Goal: Task Accomplishment & Management: Manage account settings

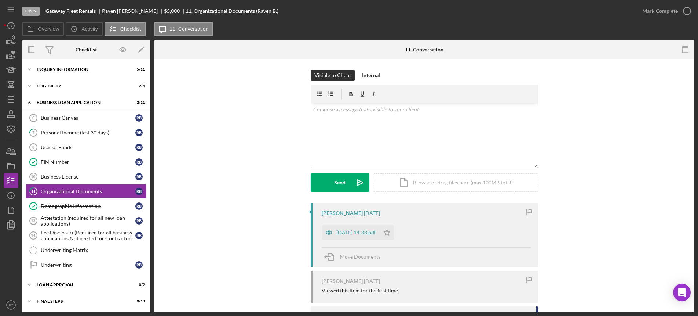
scroll to position [6, 0]
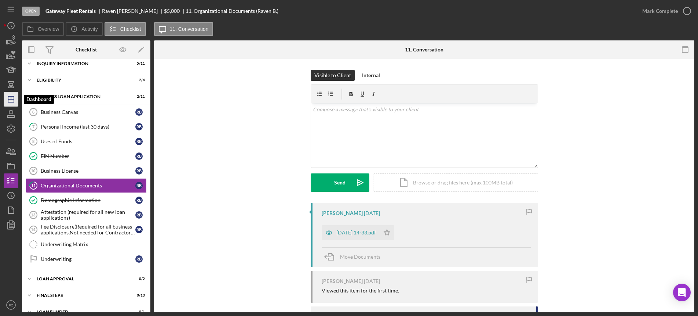
click at [10, 99] on line "button" at bounding box center [11, 99] width 6 height 0
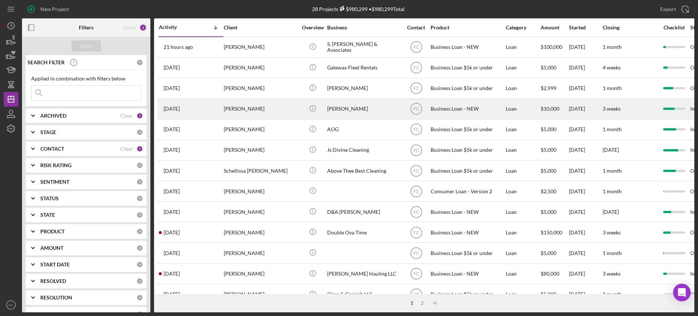
click at [278, 109] on div "[PERSON_NAME]" at bounding box center [260, 108] width 73 height 19
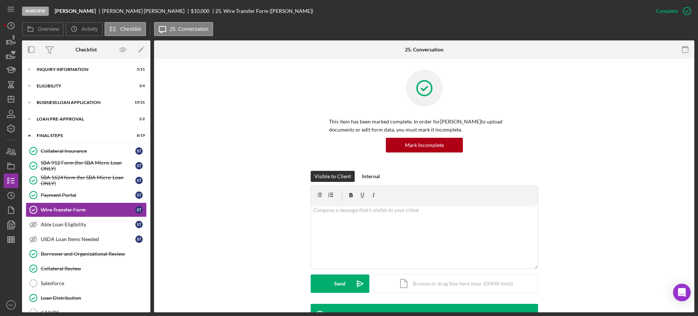
scroll to position [24, 0]
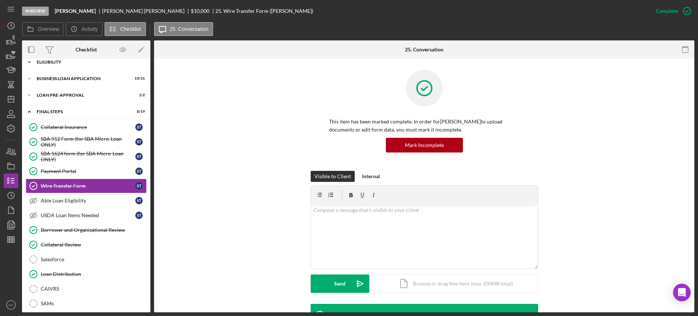
click at [80, 62] on div "ELIGIBILITY" at bounding box center [89, 62] width 105 height 4
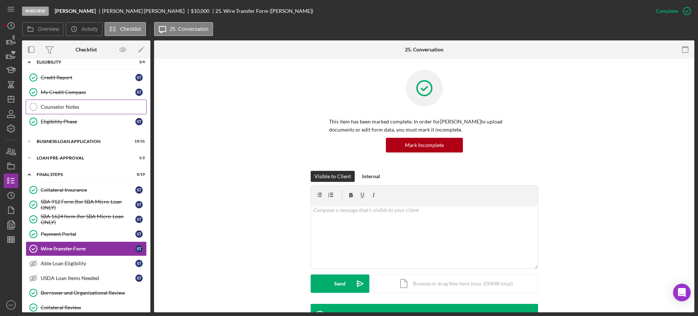
scroll to position [0, 0]
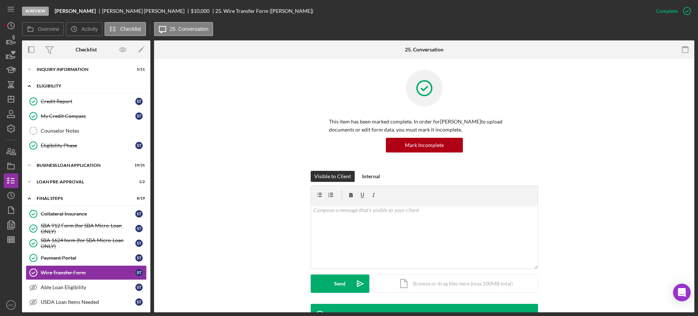
click at [73, 90] on div "Icon/Expander ELIGIBILITY 3 / 4" at bounding box center [86, 86] width 128 height 15
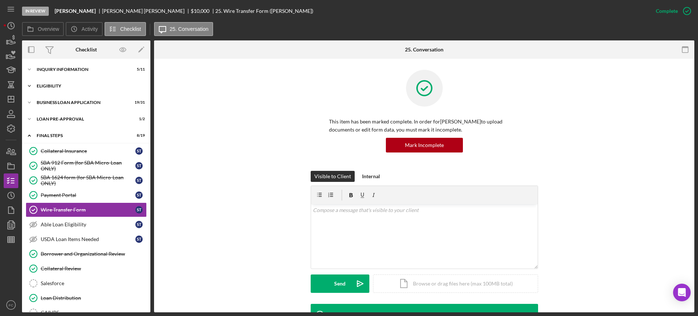
click at [73, 90] on div "Icon/Expander ELIGIBILITY 3 / 4" at bounding box center [86, 86] width 128 height 15
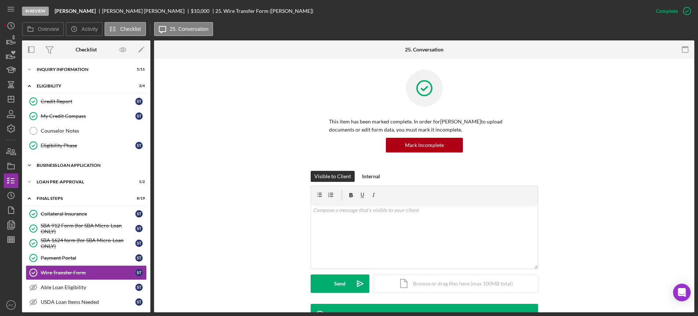
click at [77, 163] on div "BUSINESS LOAN APPLICATION" at bounding box center [89, 165] width 105 height 4
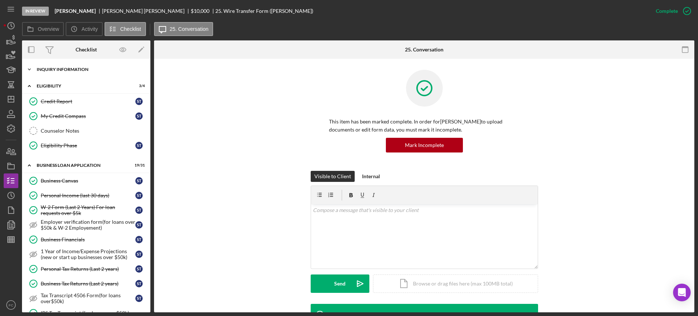
click at [63, 73] on div "Icon/Expander INQUIRY INFORMATION 5 / 11" at bounding box center [86, 69] width 128 height 15
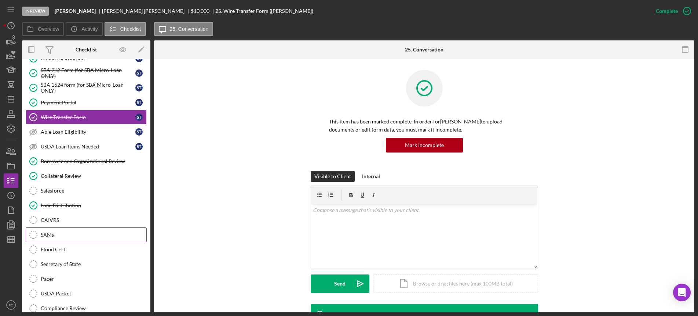
scroll to position [822, 0]
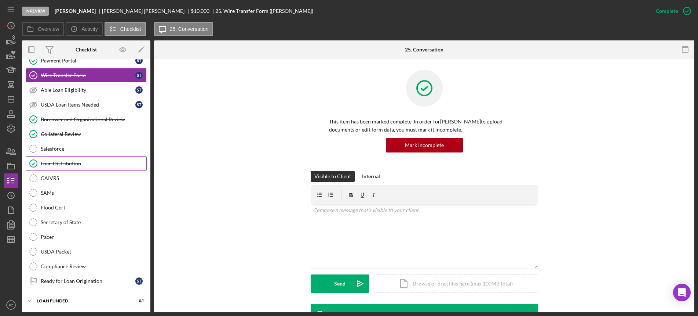
click at [68, 164] on div "Loan Distribution" at bounding box center [94, 163] width 106 height 6
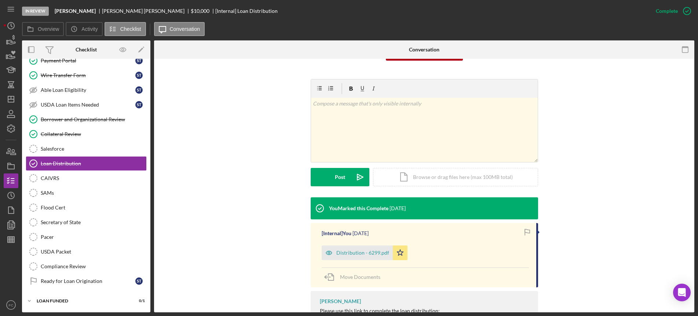
scroll to position [129, 0]
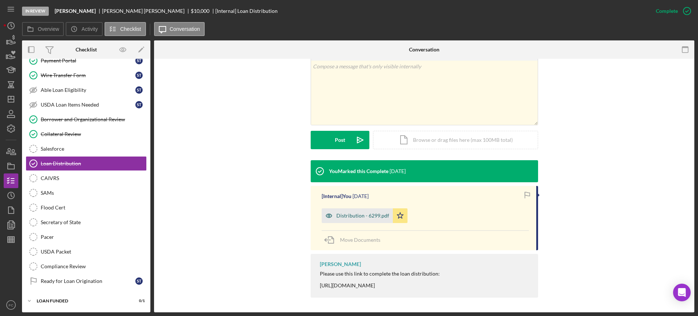
click at [360, 217] on div "Distribution - 6299.pdf" at bounding box center [362, 215] width 53 height 6
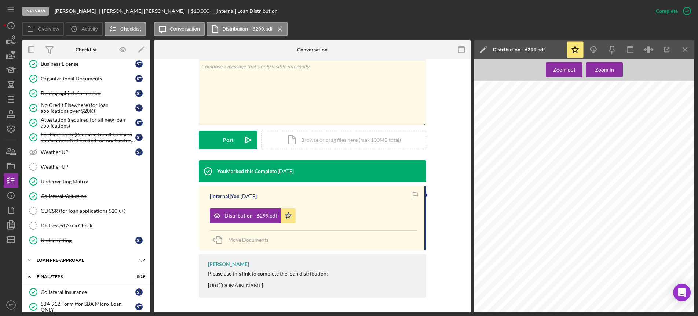
scroll to position [500, 0]
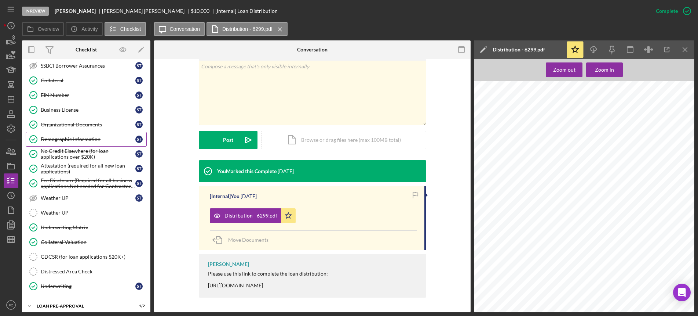
click at [70, 142] on link "Demographic Information Demographic Information S T" at bounding box center [86, 139] width 121 height 15
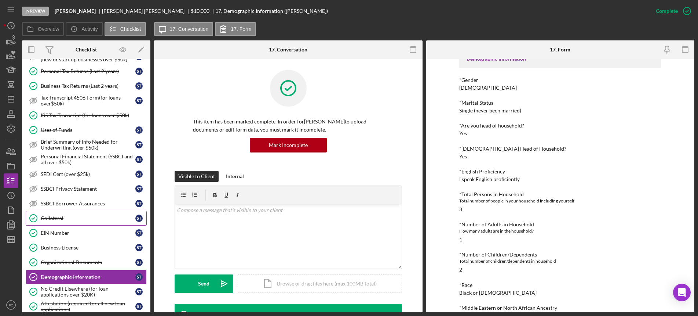
scroll to position [317, 0]
